Goal: Task Accomplishment & Management: Manage account settings

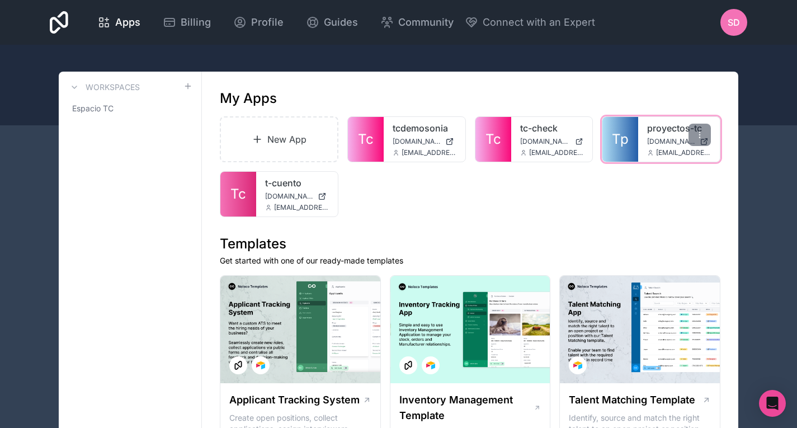
click at [652, 153] on icon at bounding box center [650, 152] width 7 height 7
click at [698, 133] on icon at bounding box center [699, 134] width 9 height 9
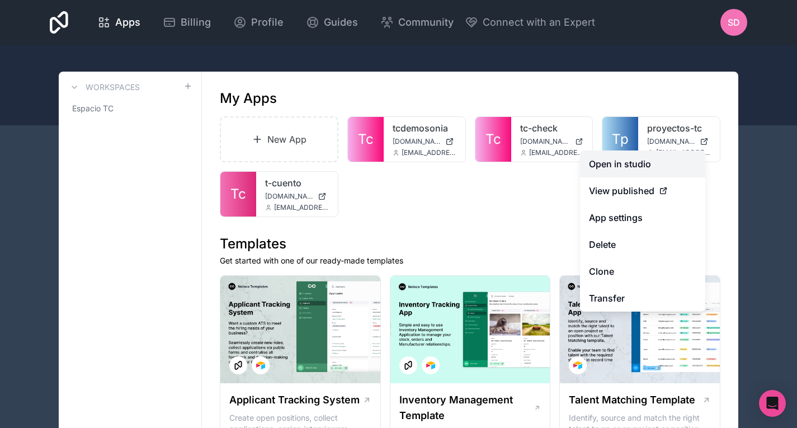
click at [643, 158] on link "Open in studio" at bounding box center [642, 163] width 125 height 27
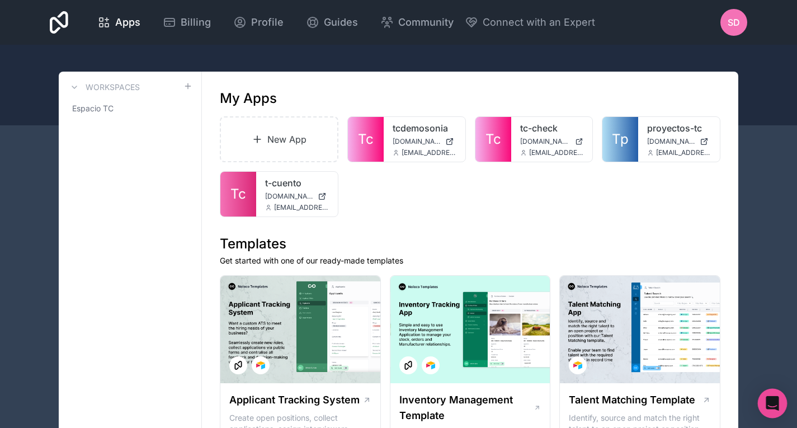
click at [764, 407] on div "Open Intercom Messenger" at bounding box center [773, 404] width 30 height 30
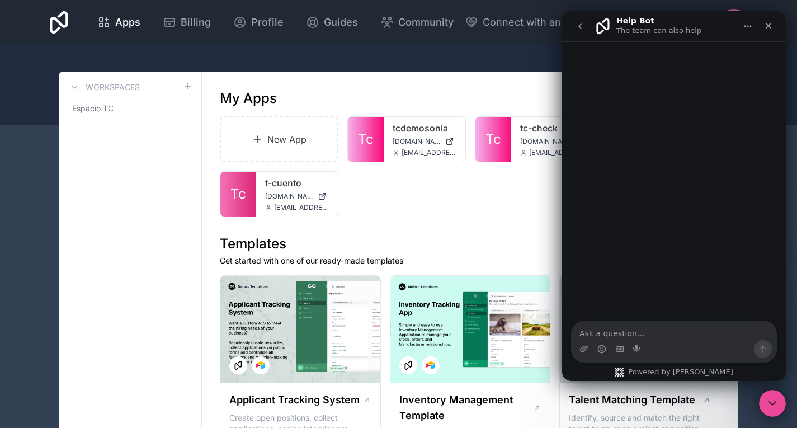
click at [577, 19] on button "go back" at bounding box center [580, 26] width 21 height 21
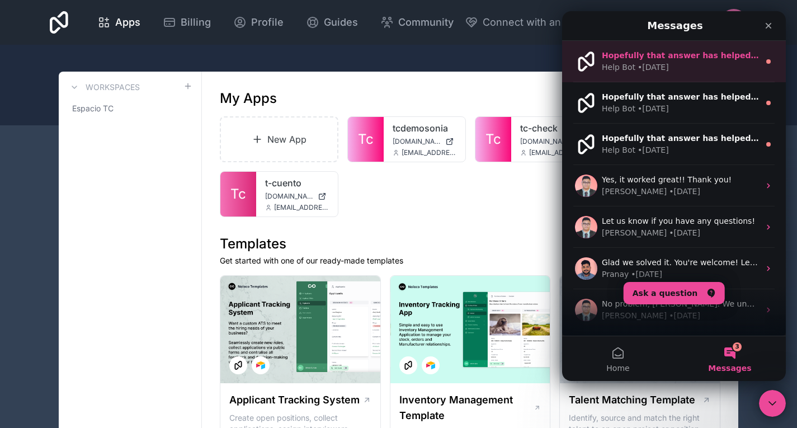
click at [658, 69] on div "• 5d ago" at bounding box center [653, 68] width 31 height 12
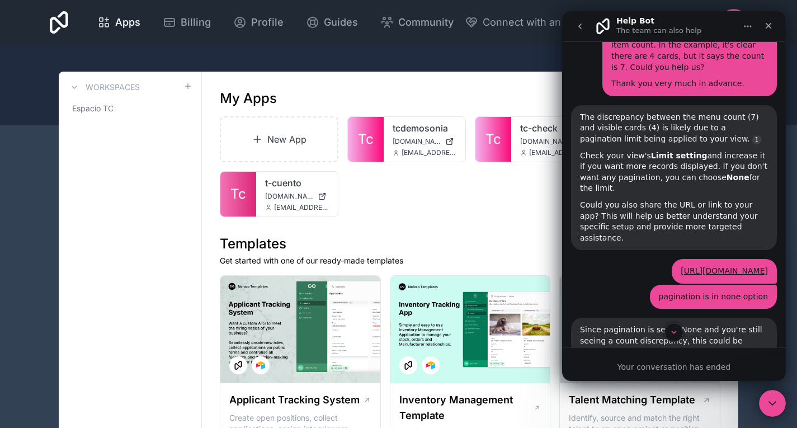
scroll to position [506, 0]
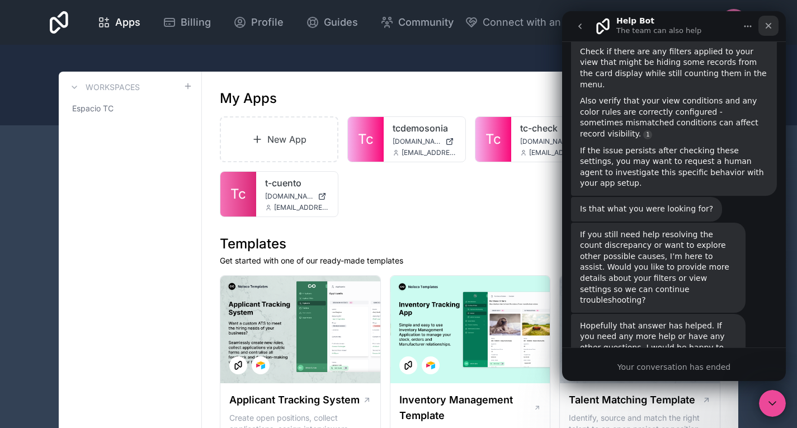
click at [771, 30] on div "Close" at bounding box center [769, 26] width 20 height 20
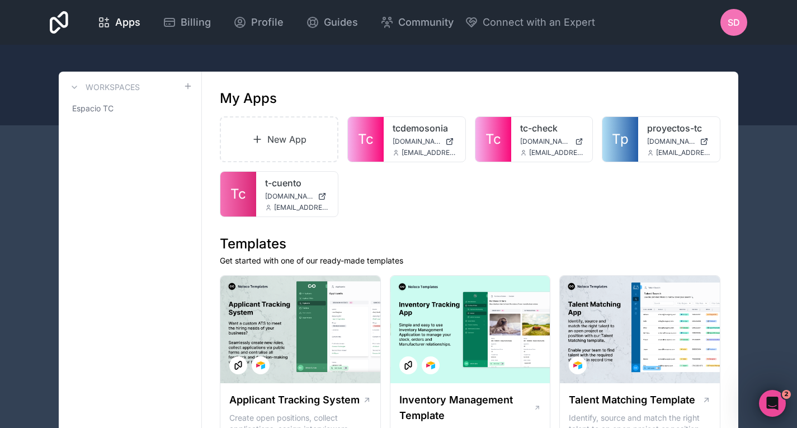
click at [746, 24] on div "SD" at bounding box center [734, 22] width 27 height 27
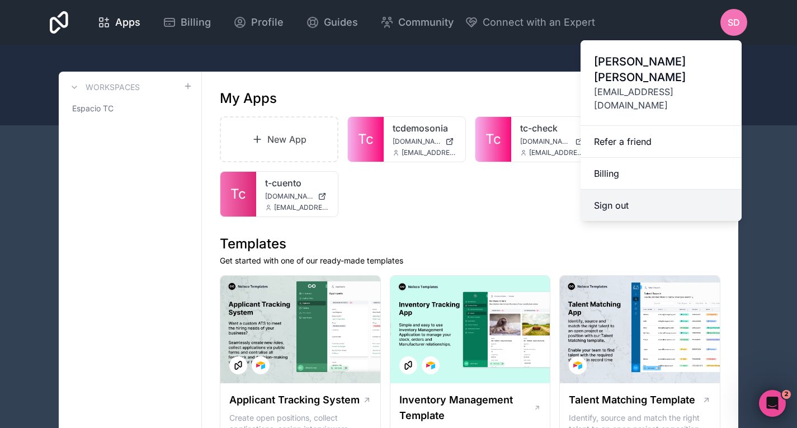
click at [657, 190] on button "Sign out" at bounding box center [661, 205] width 161 height 31
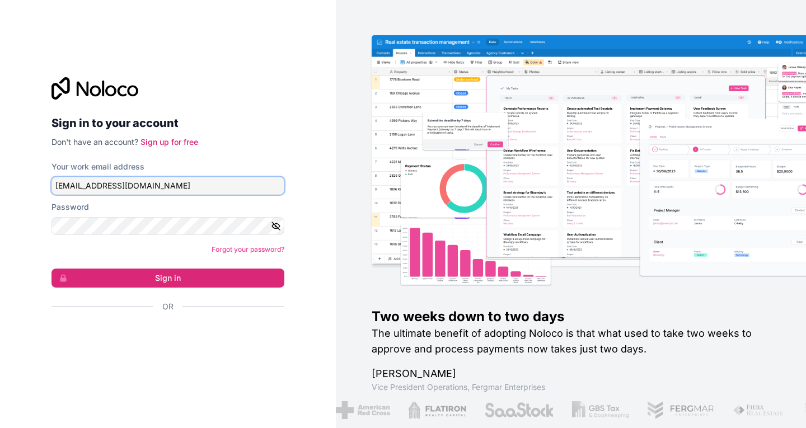
click at [203, 189] on input "[EMAIL_ADDRESS][DOMAIN_NAME]" at bounding box center [167, 186] width 233 height 18
type input "sdelgado@prometheusrm.com"
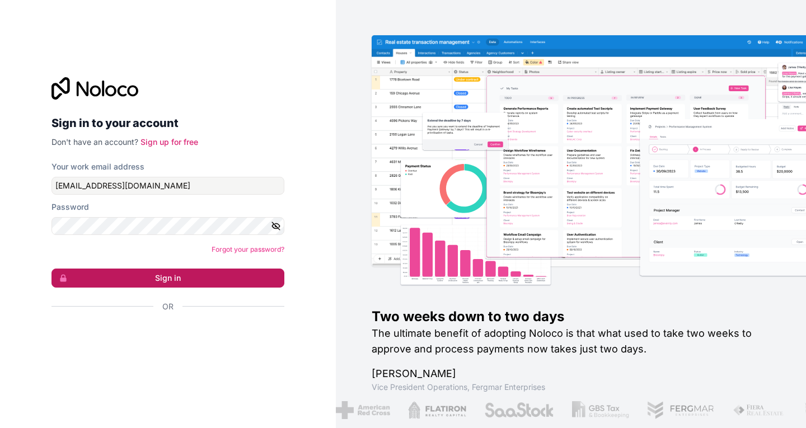
click at [211, 283] on button "Sign in" at bounding box center [167, 278] width 233 height 19
